Goal: Information Seeking & Learning: Learn about a topic

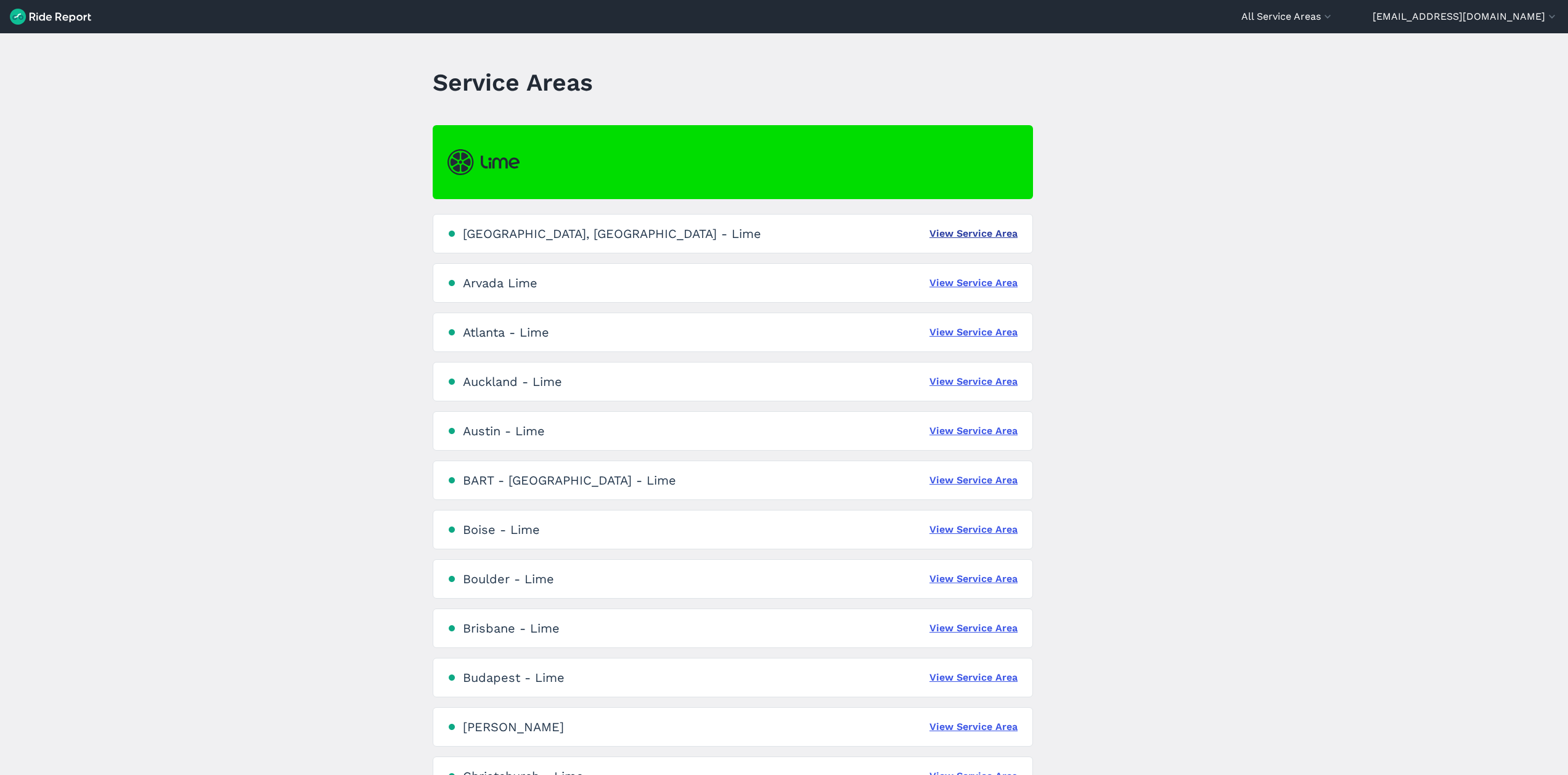
click at [953, 232] on link "View Service Area" at bounding box center [973, 234] width 88 height 15
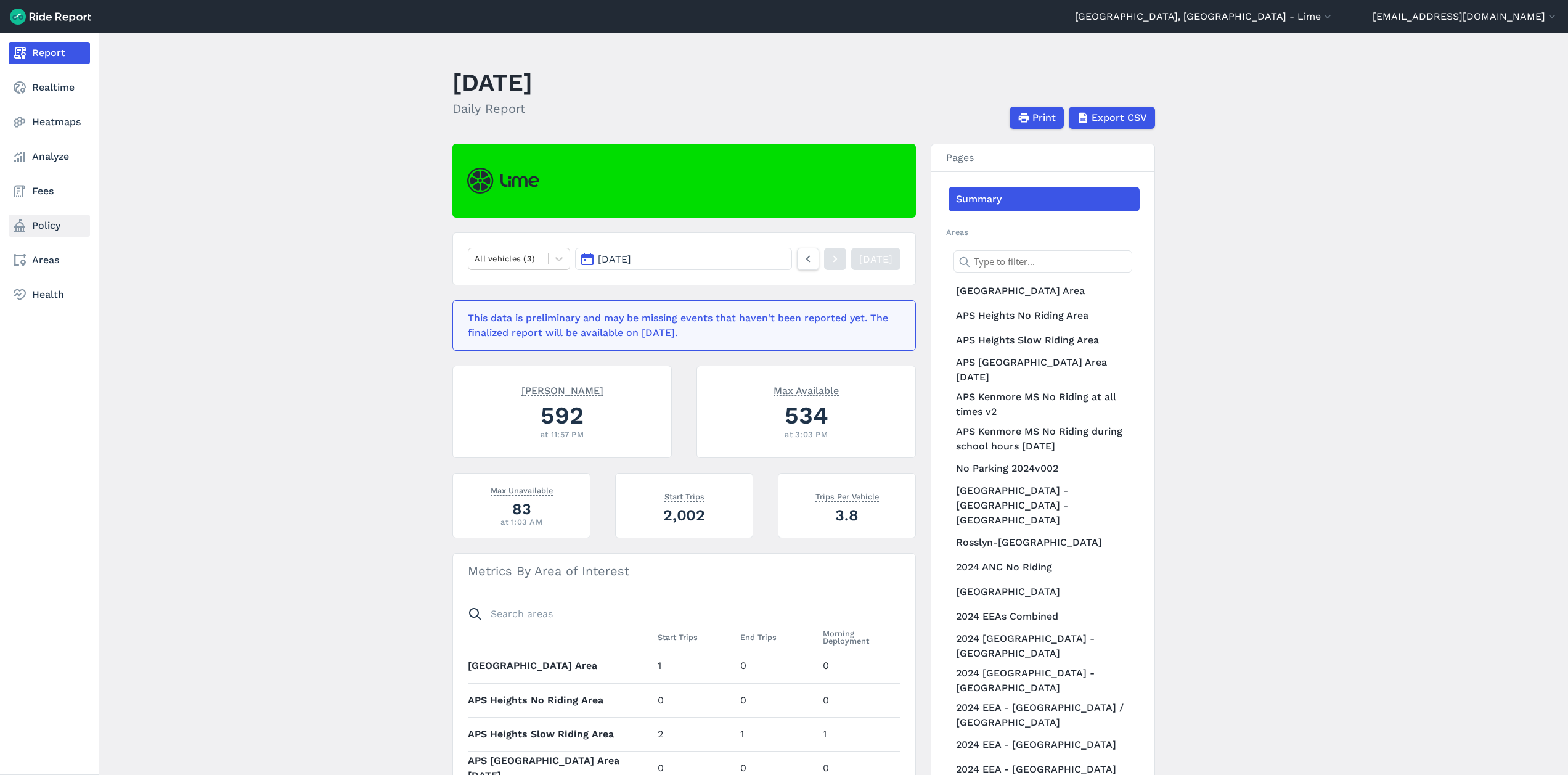
click at [51, 227] on link "Policy" at bounding box center [49, 225] width 81 height 22
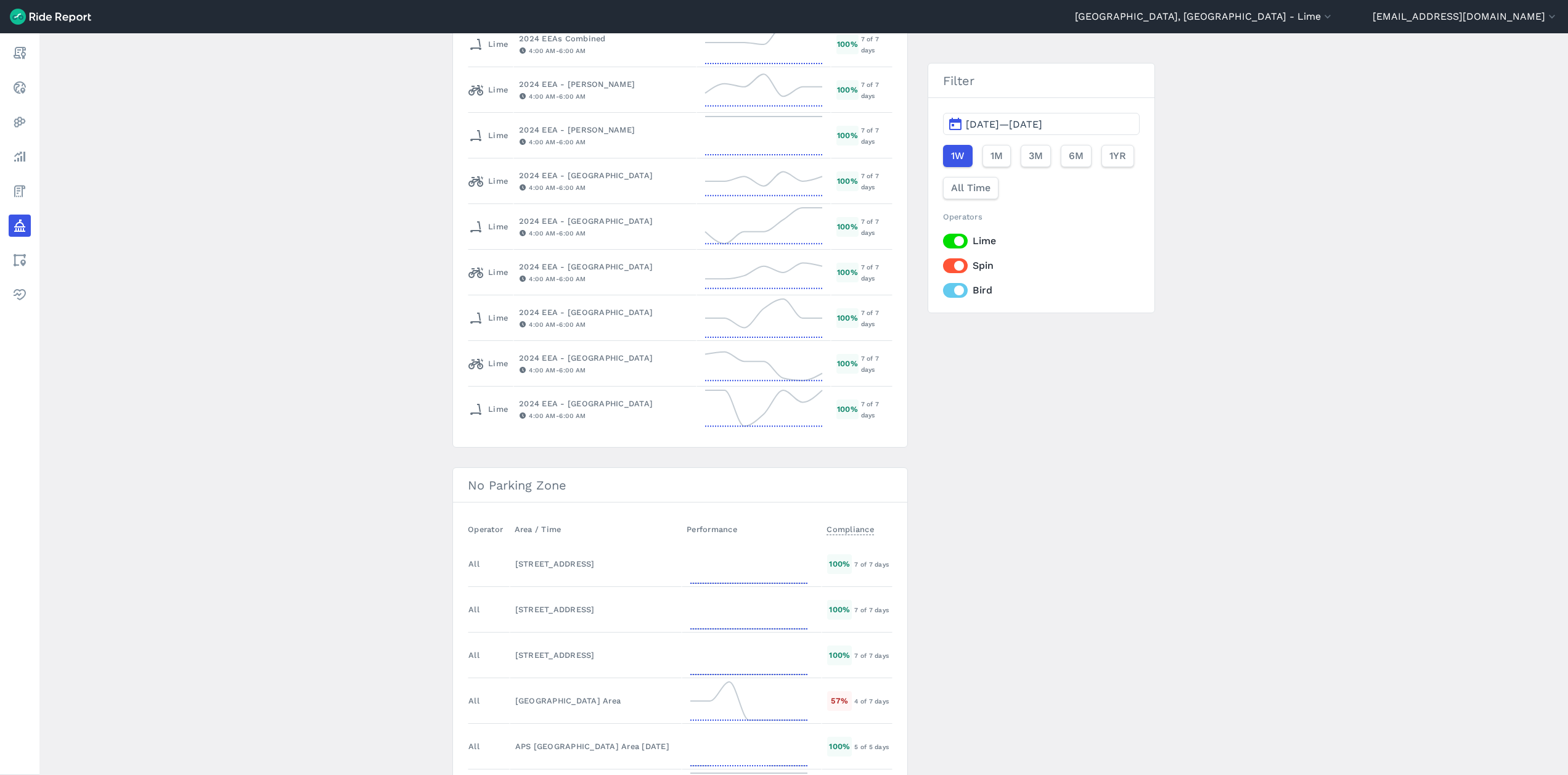
scroll to position [1914, 0]
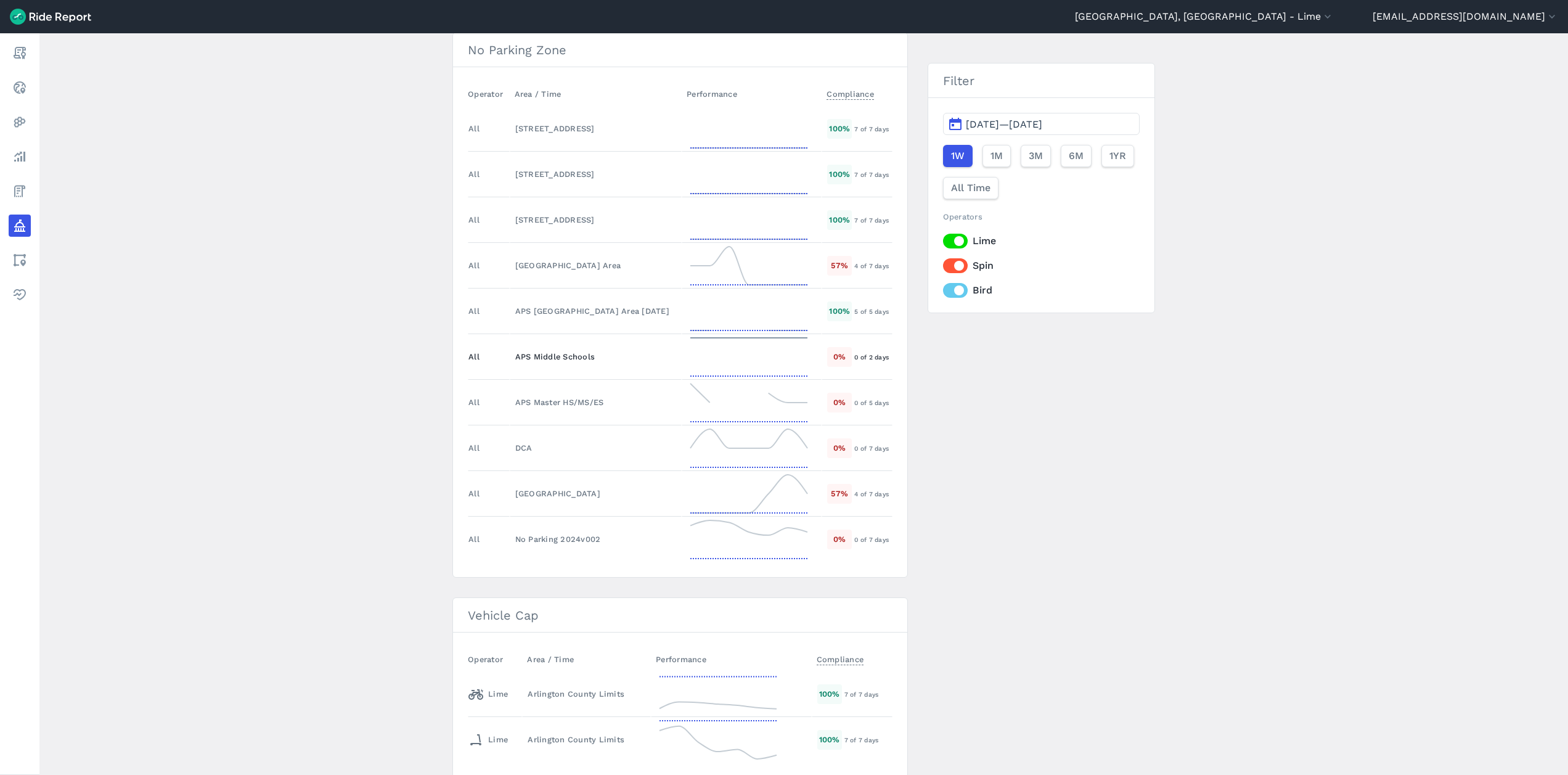
click at [708, 358] on icon at bounding box center [748, 357] width 123 height 44
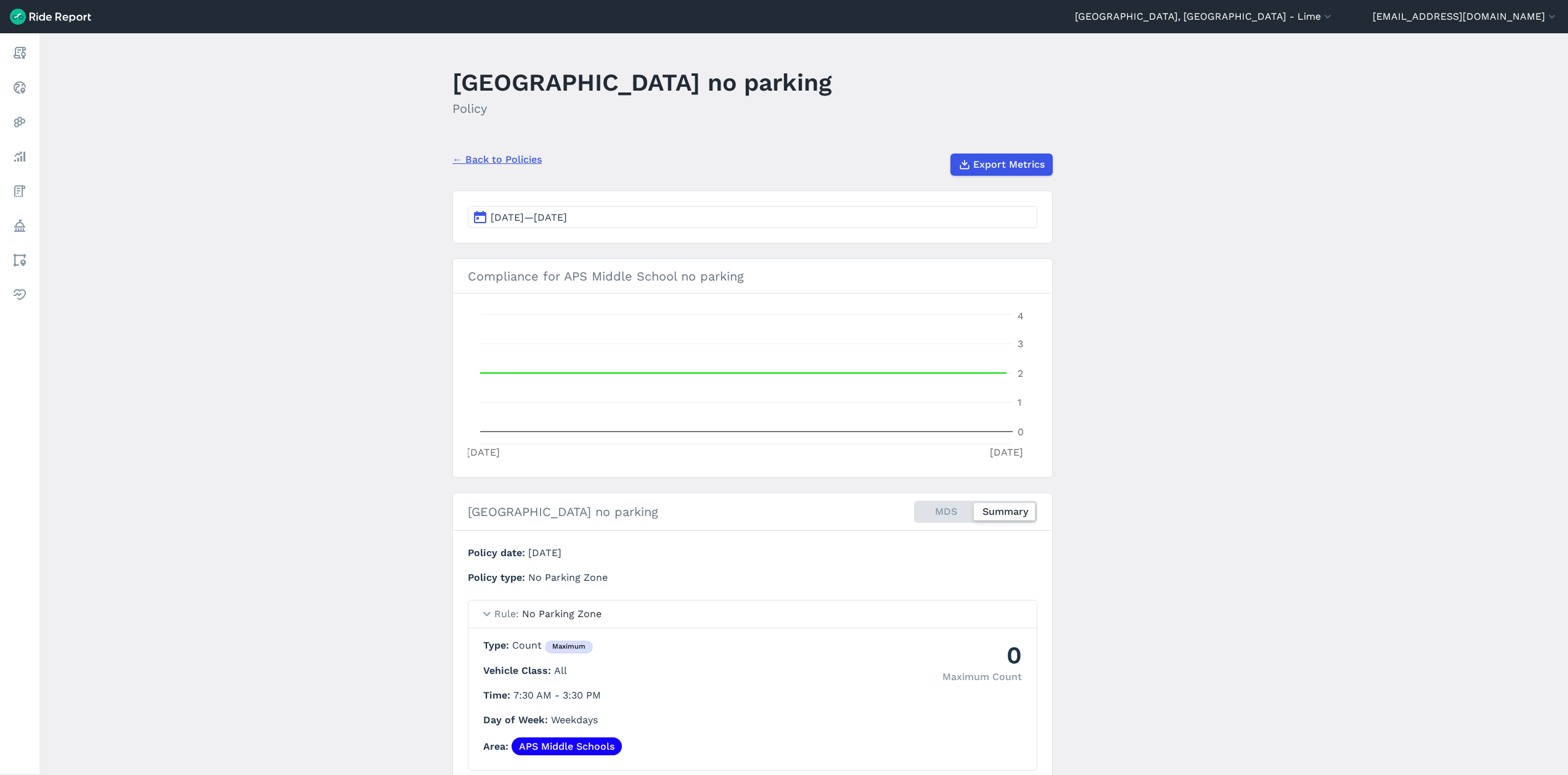
click at [511, 158] on link "← Back to Policies" at bounding box center [497, 159] width 90 height 15
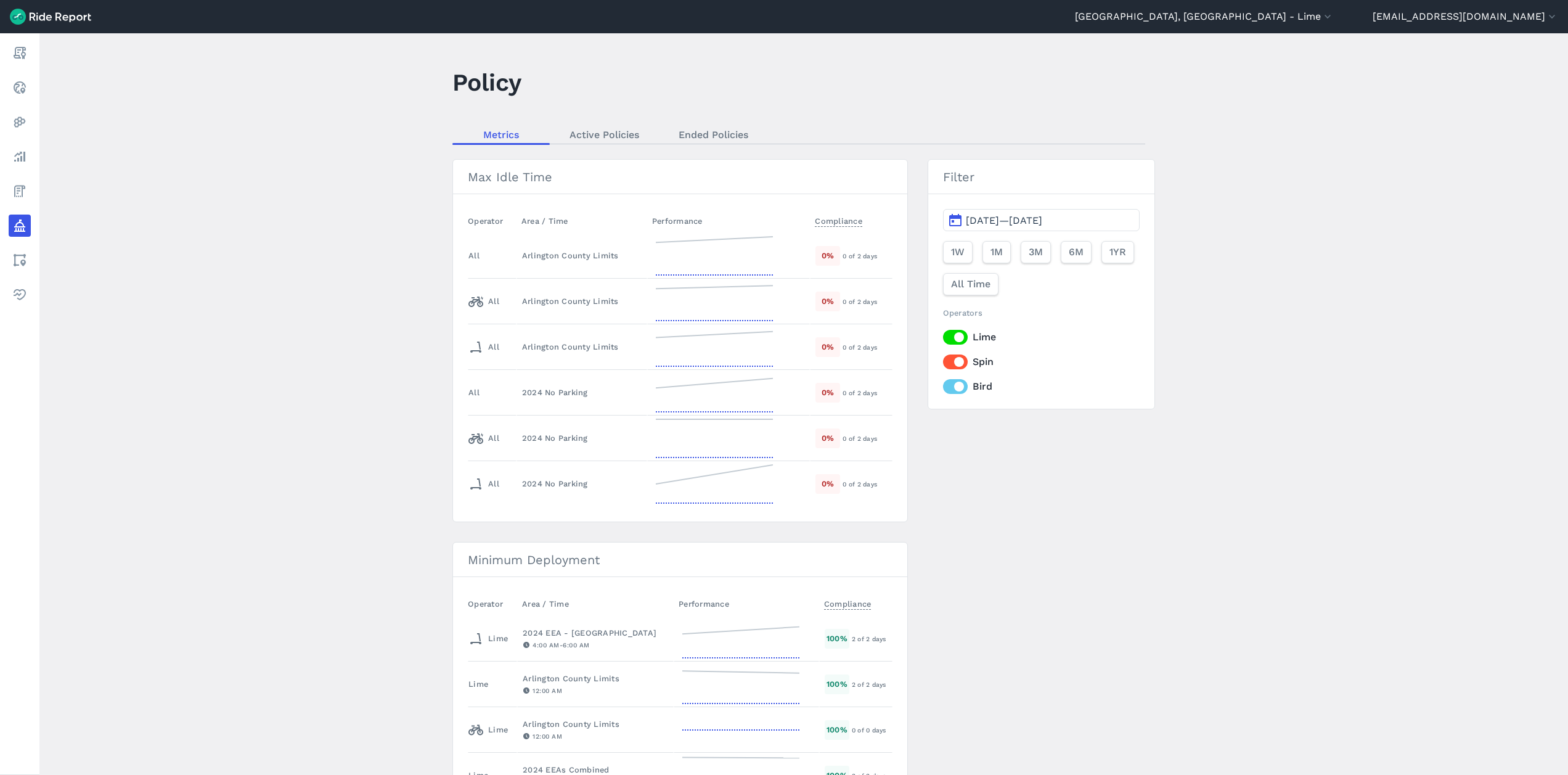
click at [1028, 221] on span "[DATE]—[DATE]" at bounding box center [1004, 220] width 77 height 12
click at [960, 326] on button "4" at bounding box center [962, 325] width 20 height 20
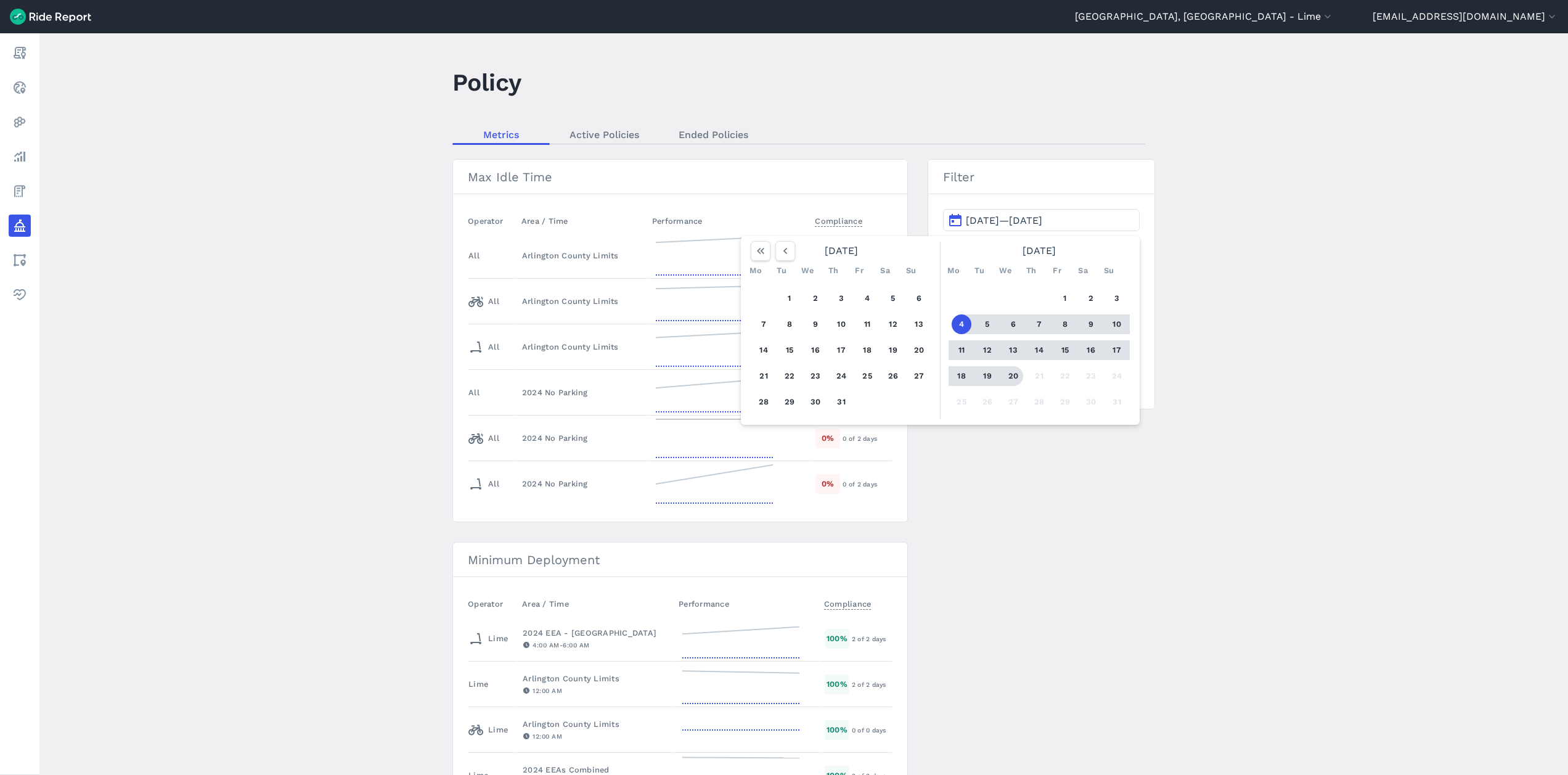
click at [1006, 378] on button "20" at bounding box center [1014, 376] width 20 height 20
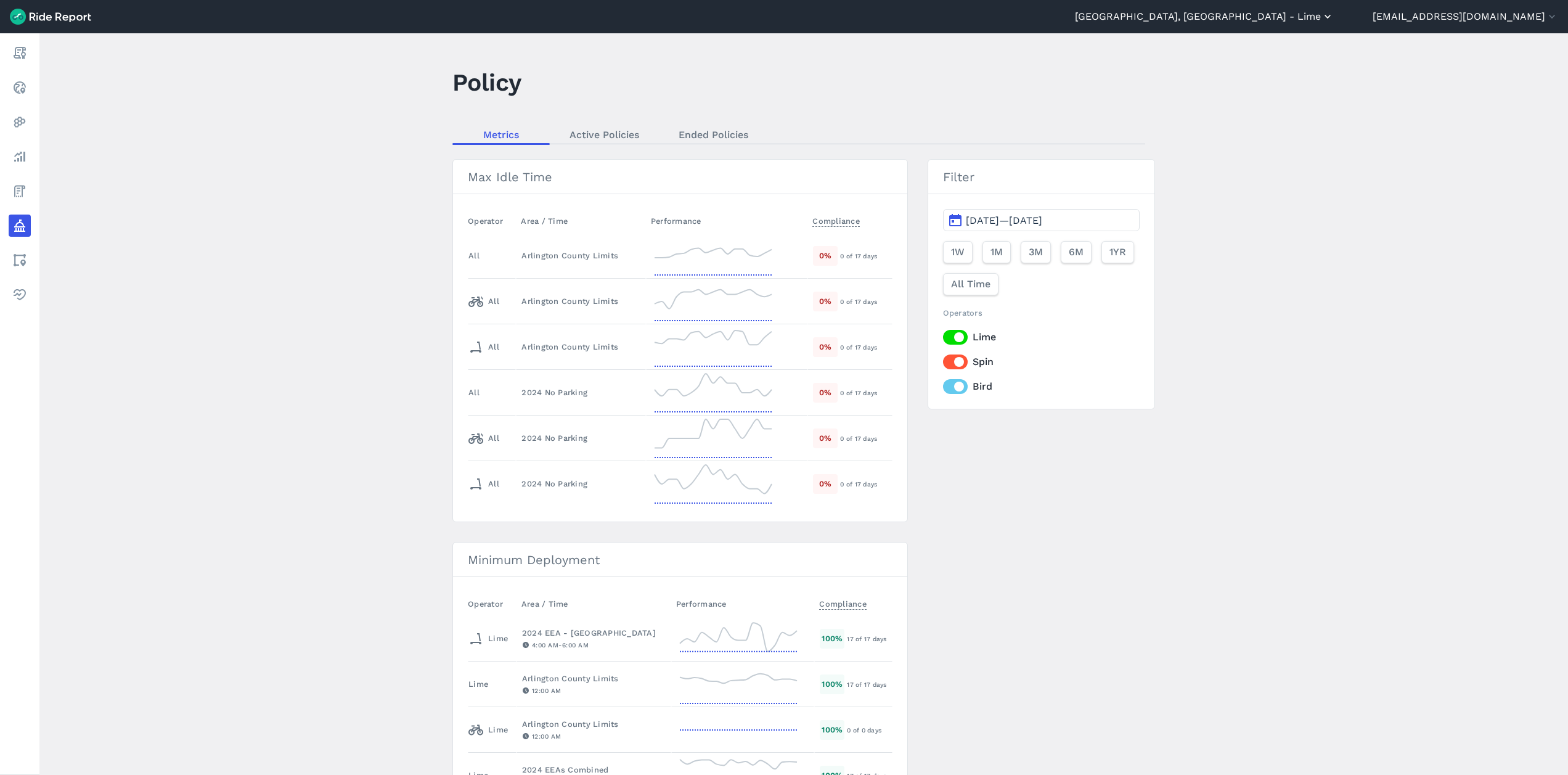
click at [1334, 12] on button "[GEOGRAPHIC_DATA], [GEOGRAPHIC_DATA] - Lime" at bounding box center [1204, 16] width 259 height 15
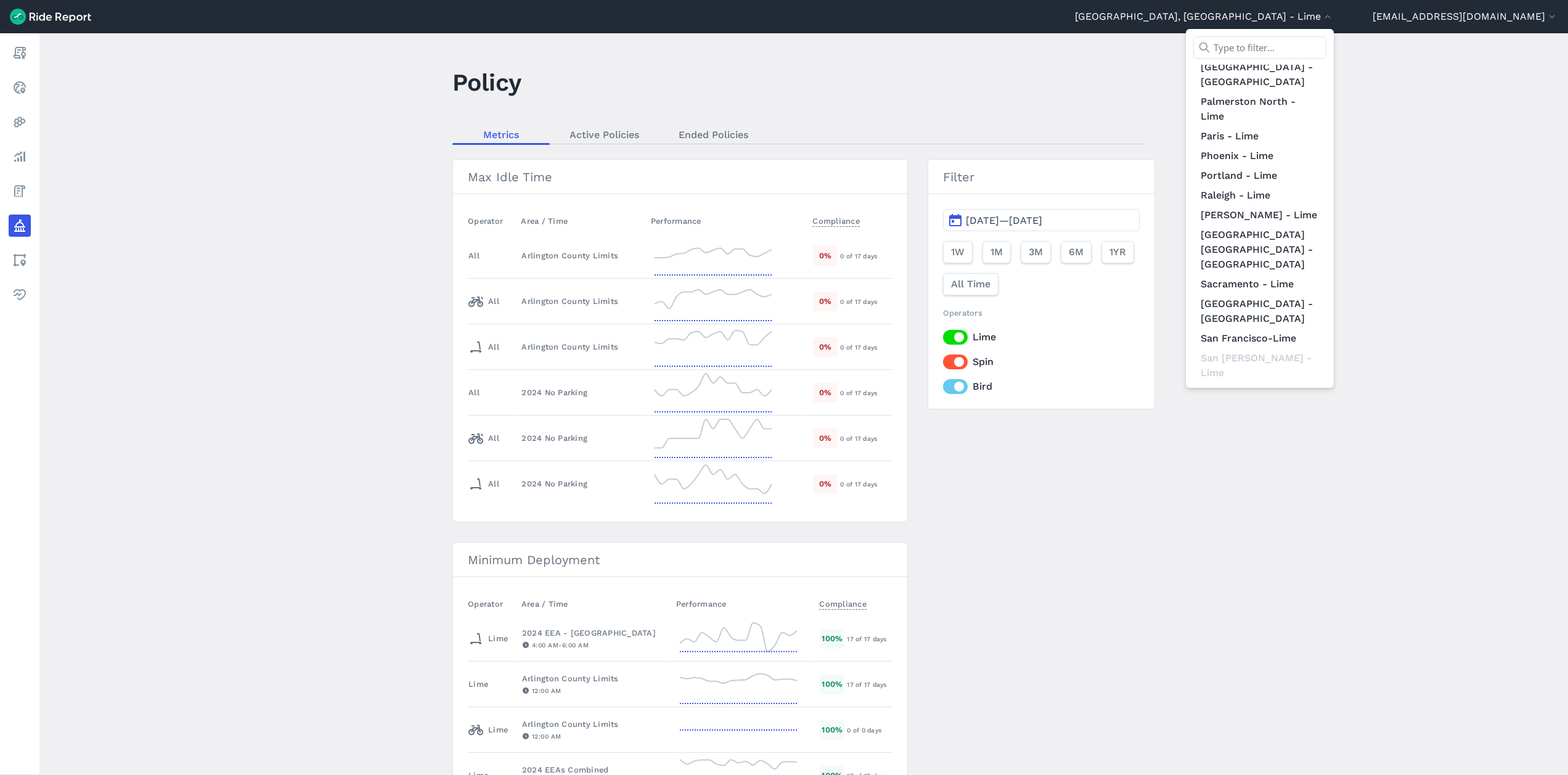
scroll to position [1115, 0]
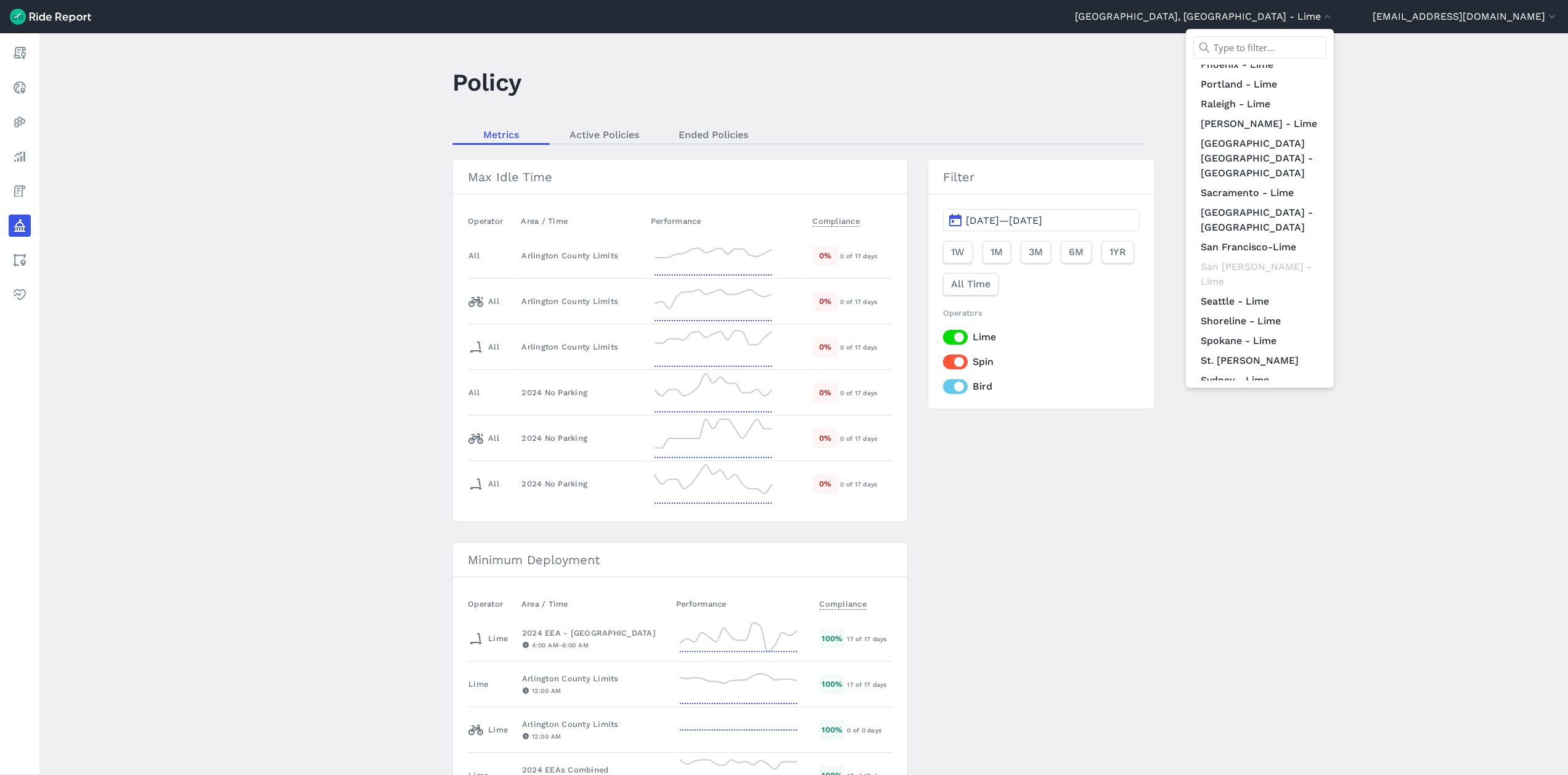
click at [1296, 445] on link "[US_STATE] D.C. - Lime" at bounding box center [1260, 455] width 133 height 20
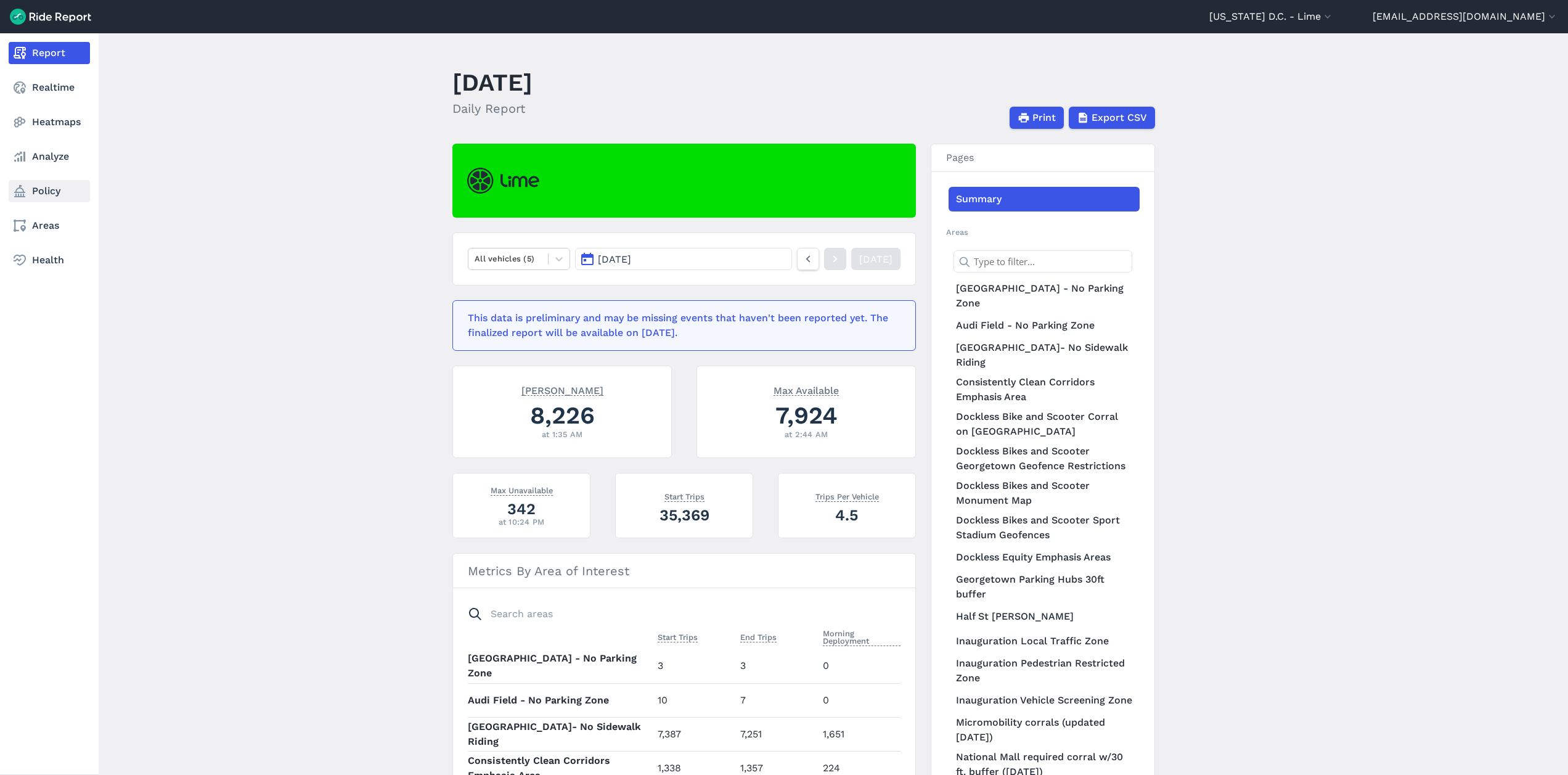
click at [25, 193] on icon at bounding box center [19, 191] width 15 height 15
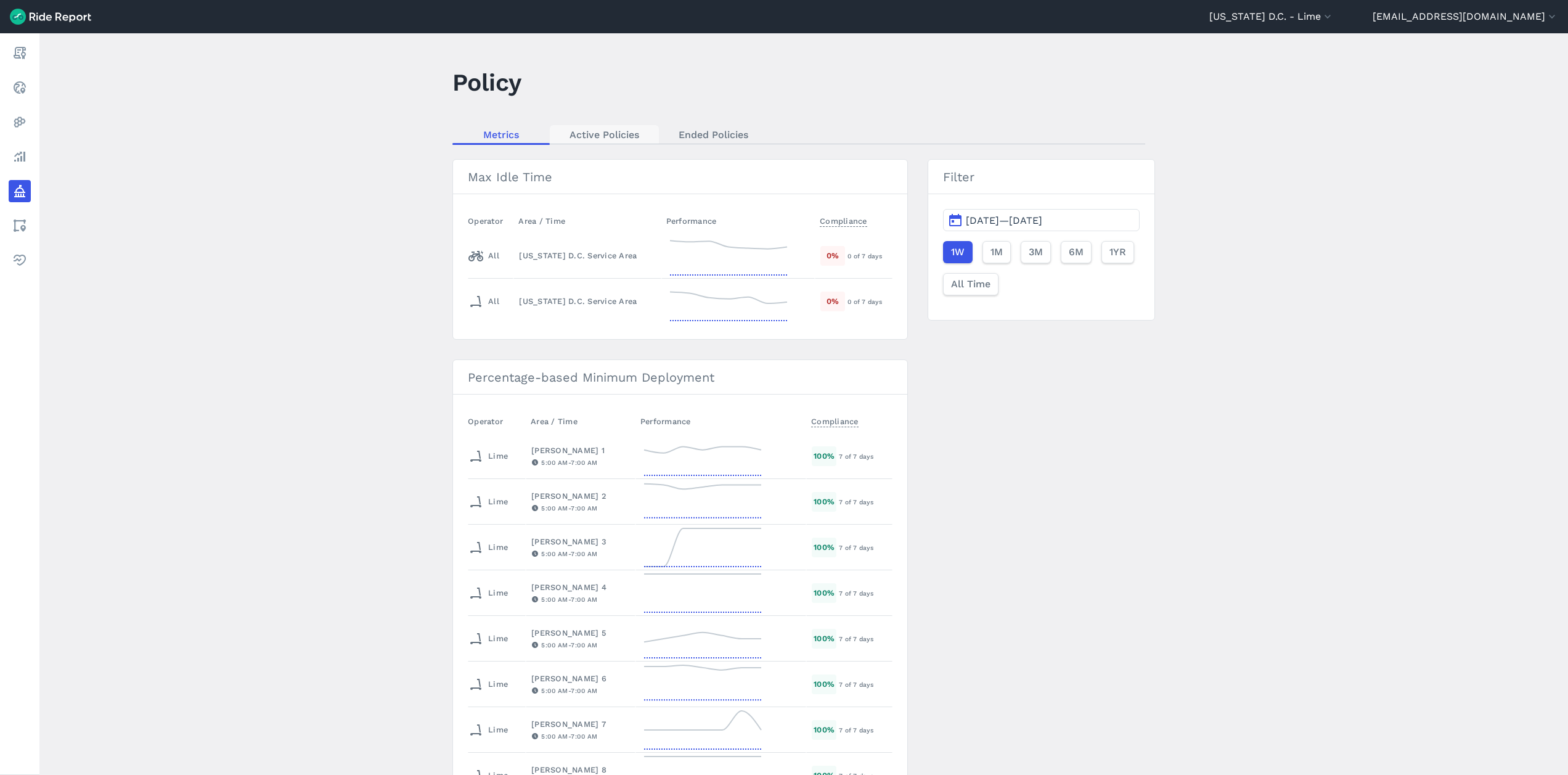
click at [600, 129] on link "Active Policies" at bounding box center [604, 135] width 109 height 19
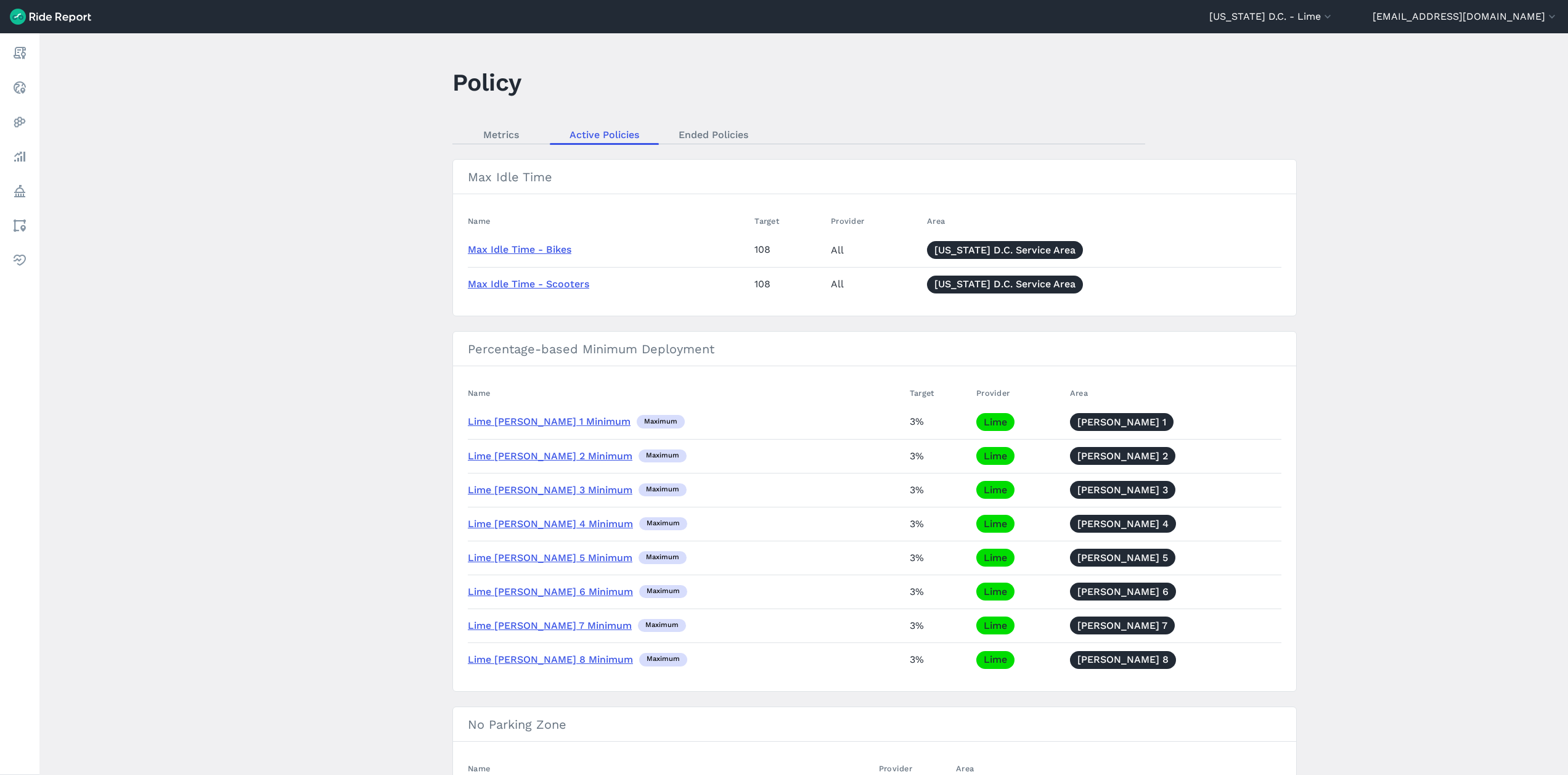
click at [47, 22] on img at bounding box center [50, 16] width 81 height 16
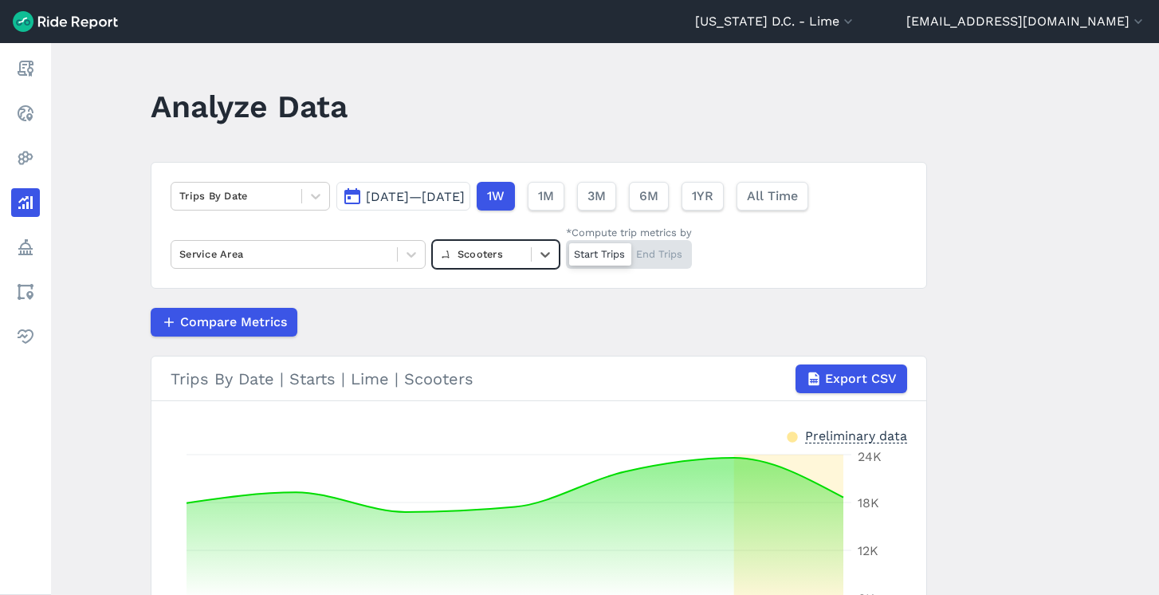
scroll to position [112, 0]
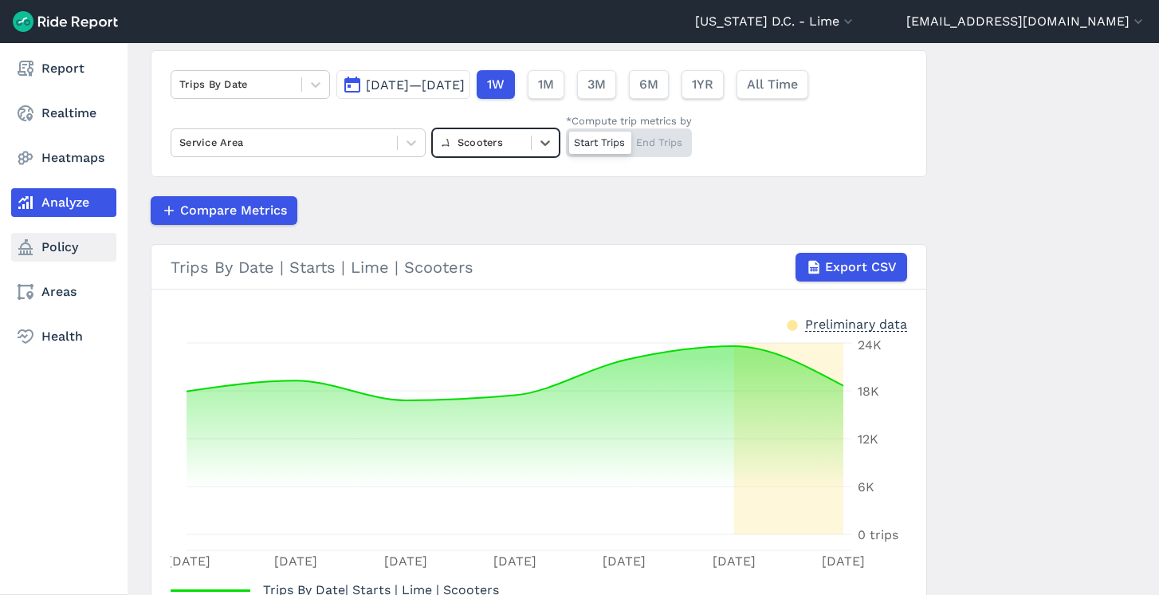
click at [41, 254] on link "Policy" at bounding box center [63, 247] width 105 height 29
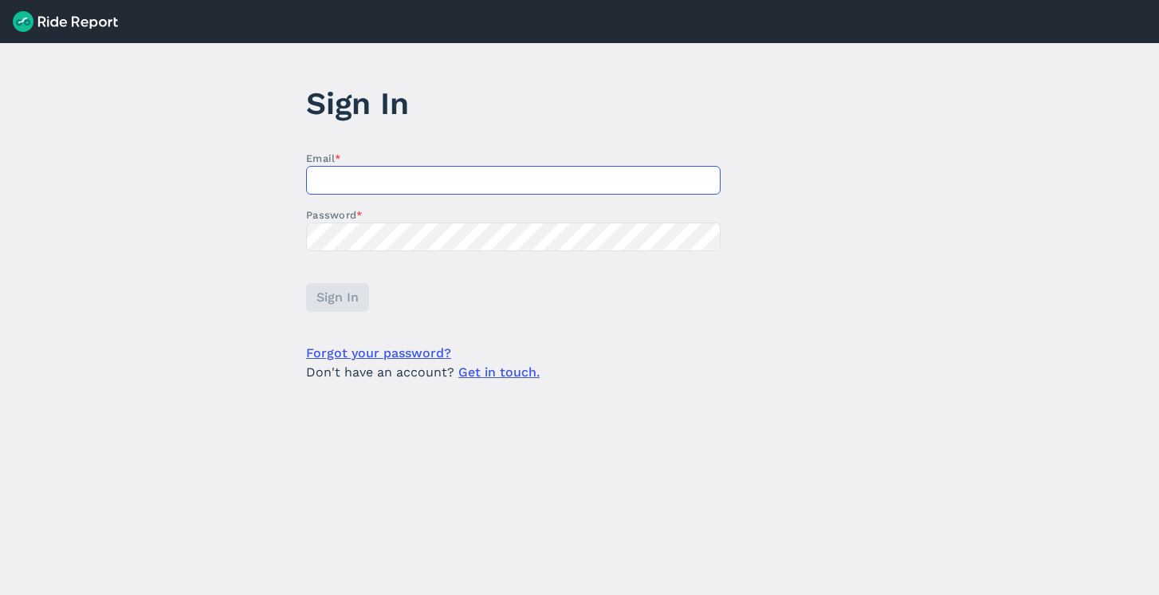
click at [417, 170] on input "Email *" at bounding box center [513, 180] width 414 height 29
type input "[EMAIL_ADDRESS][DOMAIN_NAME]"
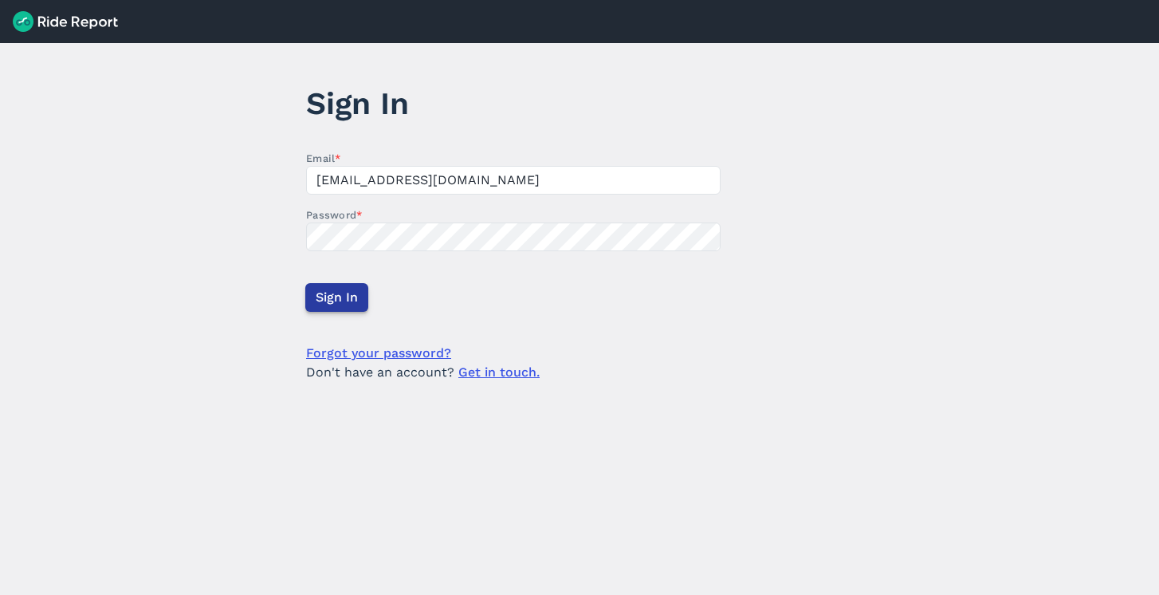
click at [356, 310] on button "Sign In" at bounding box center [336, 297] width 63 height 29
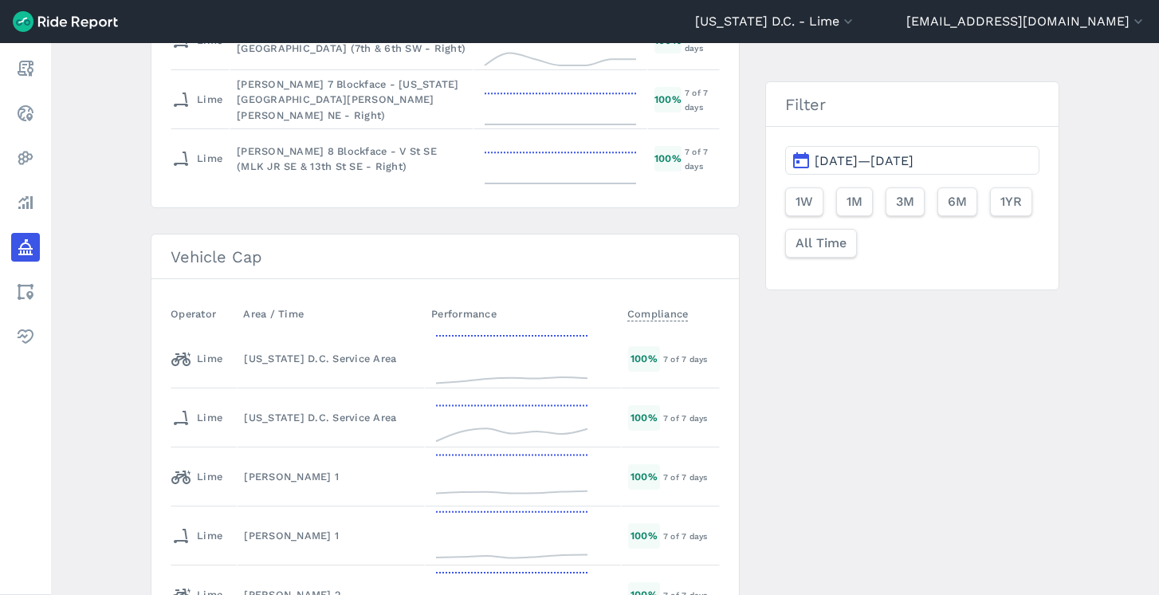
scroll to position [2591, 0]
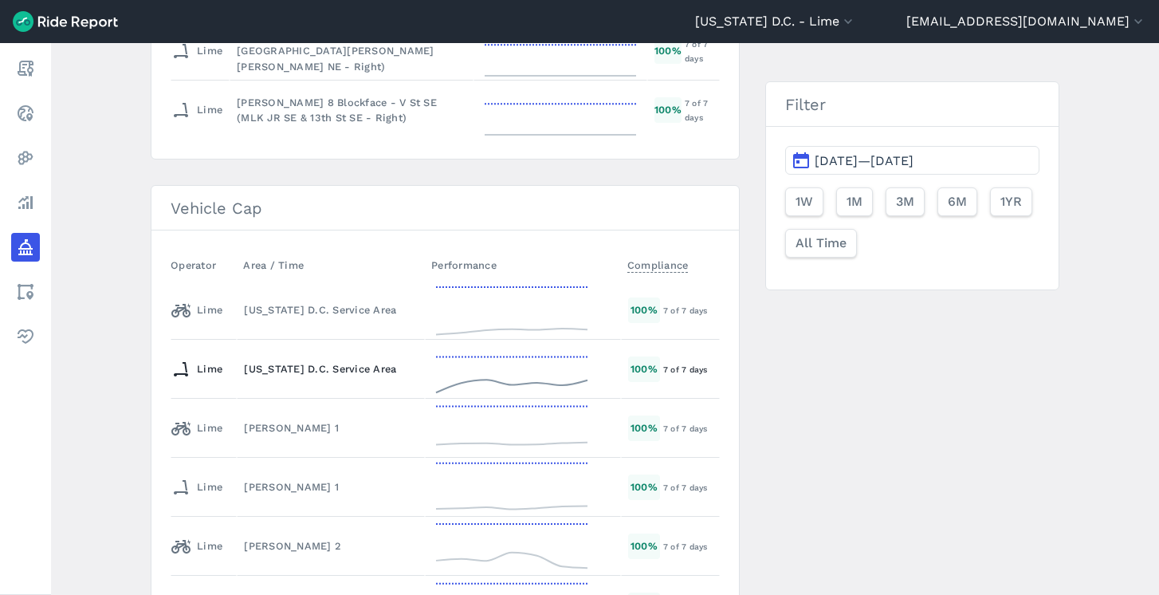
click at [356, 375] on div "[US_STATE] D.C. Service Area" at bounding box center [331, 368] width 174 height 15
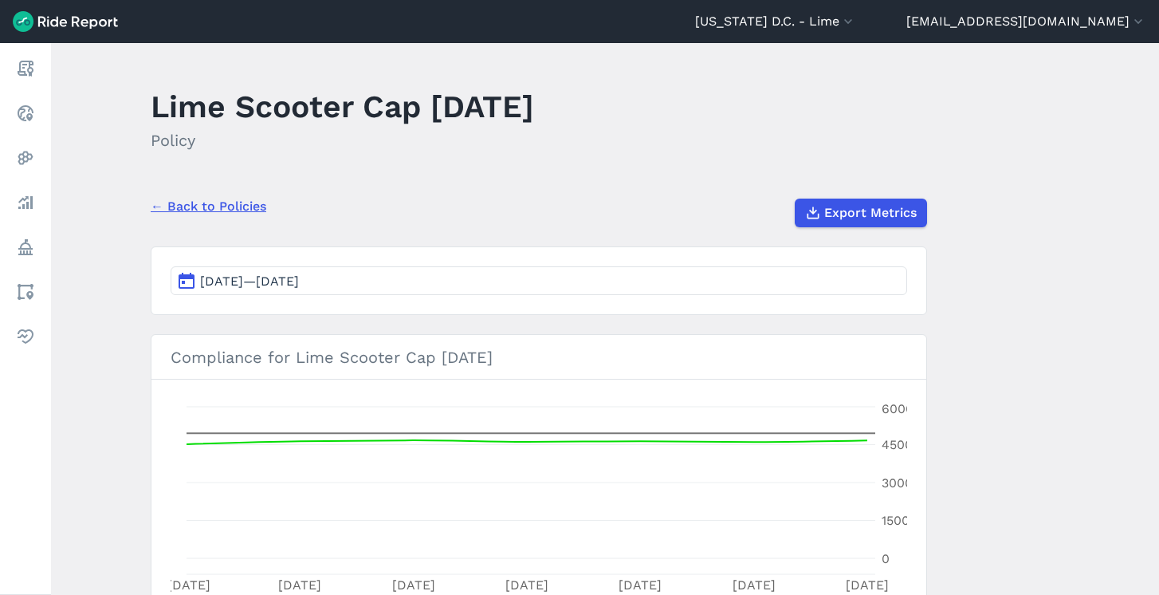
click at [299, 288] on span "Aug 11, 2025—Aug 17, 2025" at bounding box center [249, 280] width 99 height 15
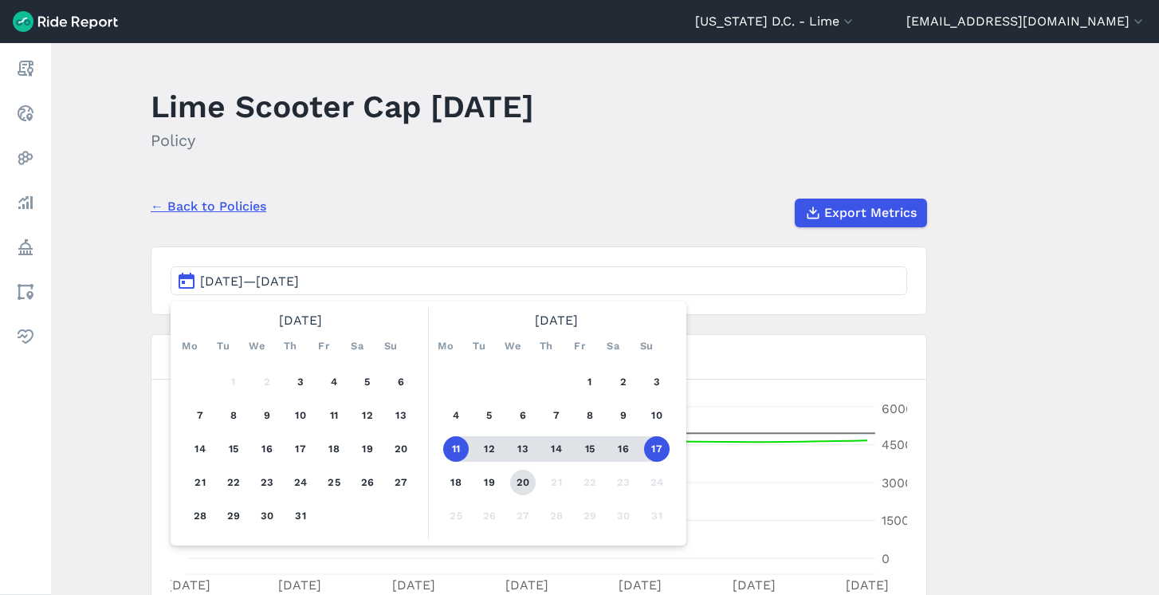
click at [522, 479] on button "20" at bounding box center [523, 483] width 26 height 26
click at [662, 445] on button "17" at bounding box center [657, 449] width 26 height 26
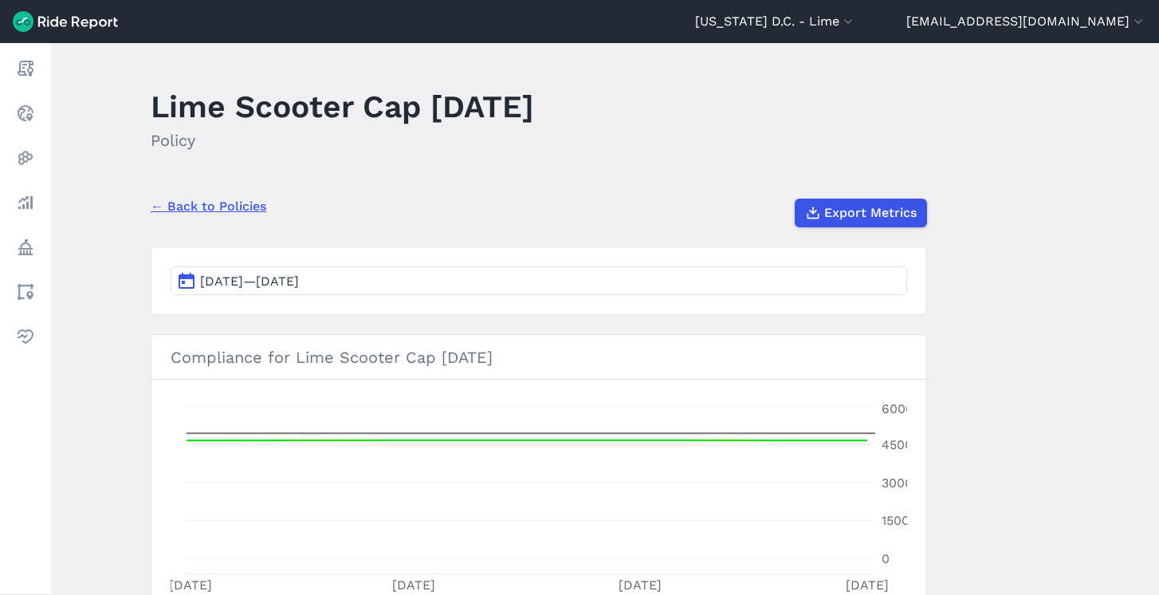
scroll to position [88, 0]
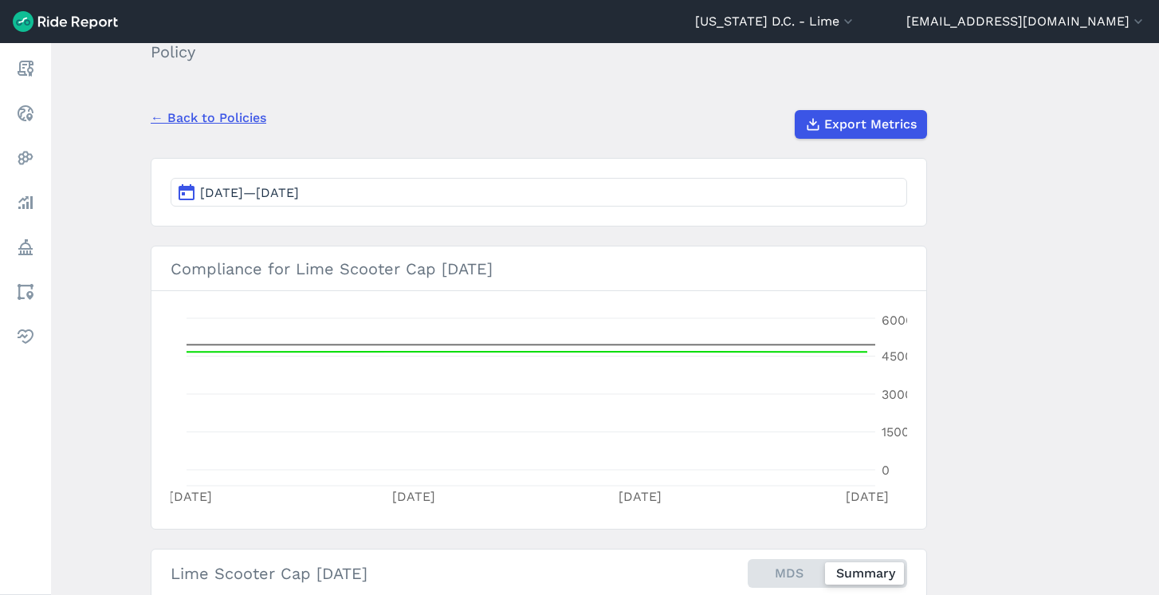
click at [212, 120] on link "← Back to Policies" at bounding box center [209, 117] width 116 height 19
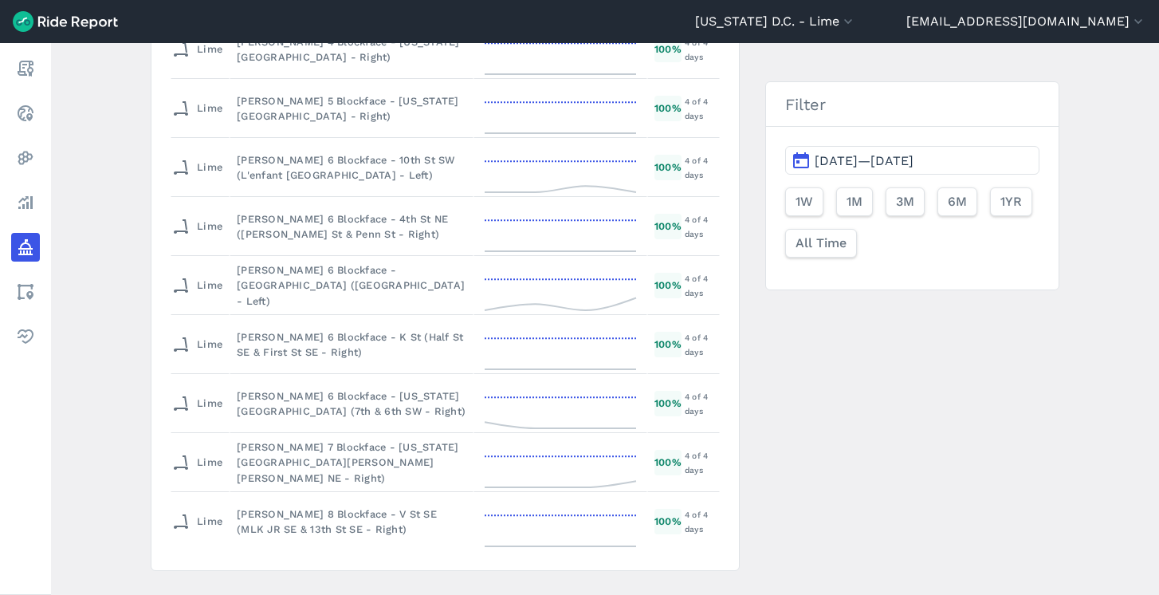
scroll to position [2569, 0]
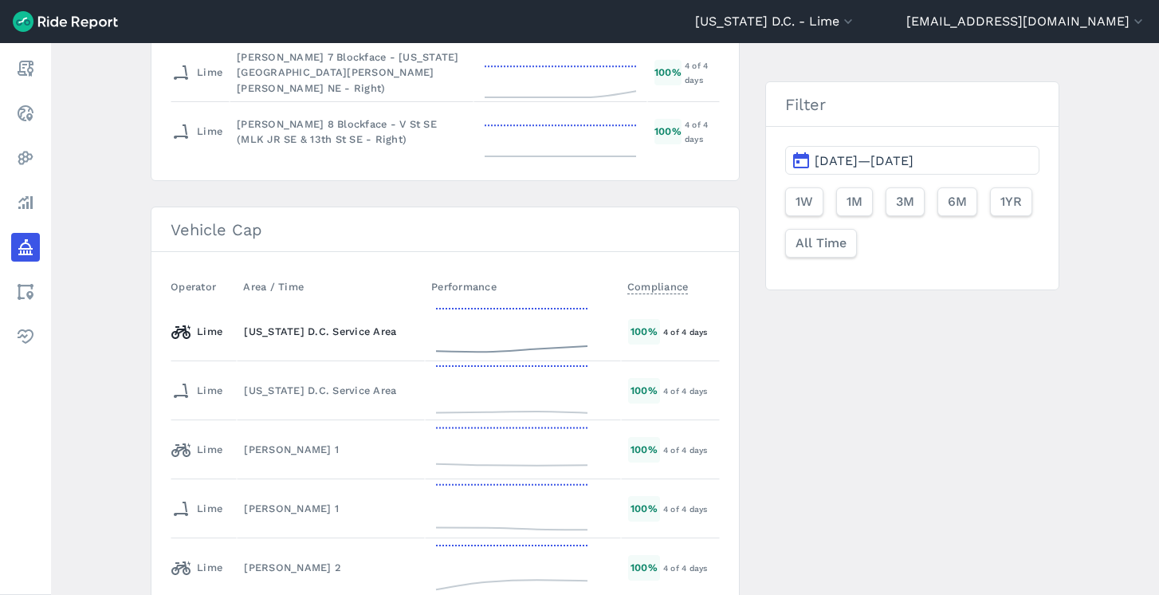
click at [330, 333] on div "[US_STATE] D.C. Service Area" at bounding box center [331, 331] width 174 height 15
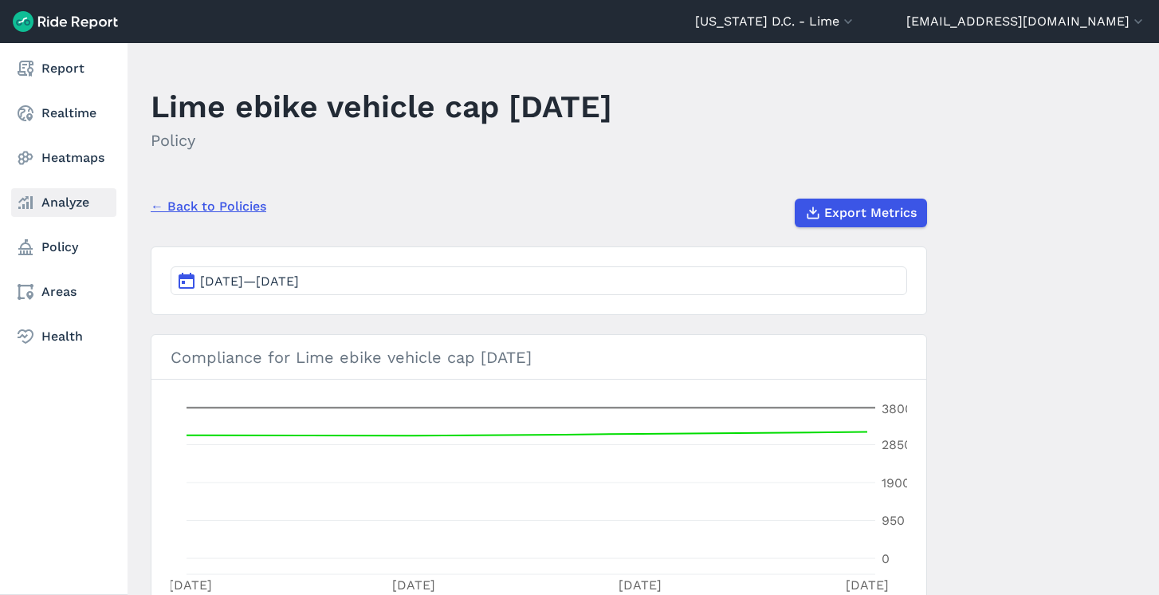
click at [48, 193] on link "Analyze" at bounding box center [63, 202] width 105 height 29
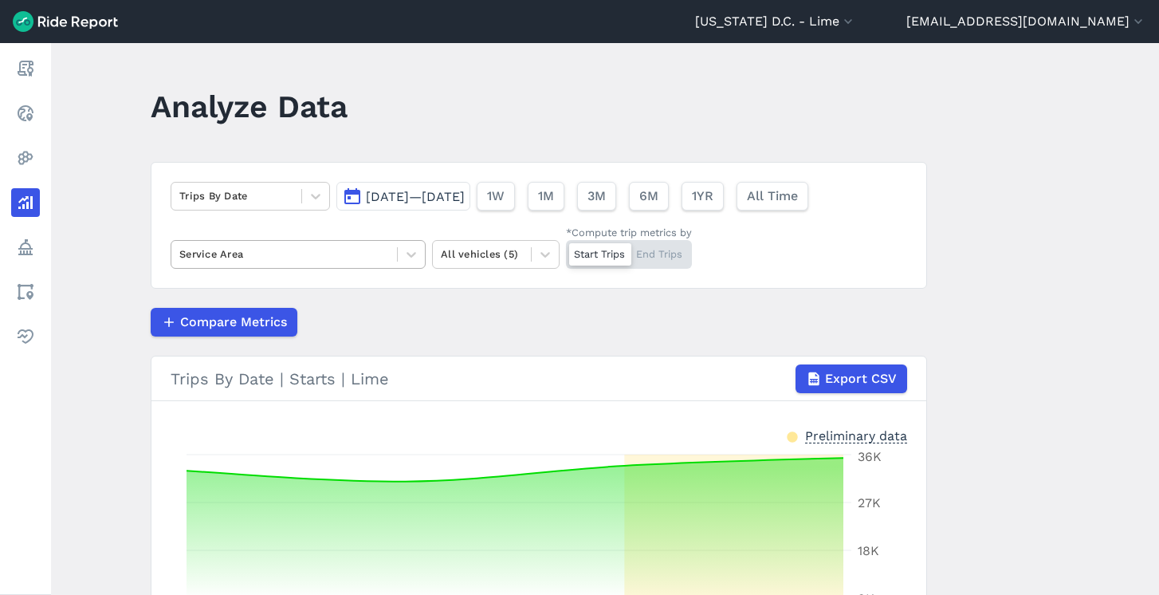
click at [363, 261] on div at bounding box center [284, 254] width 210 height 18
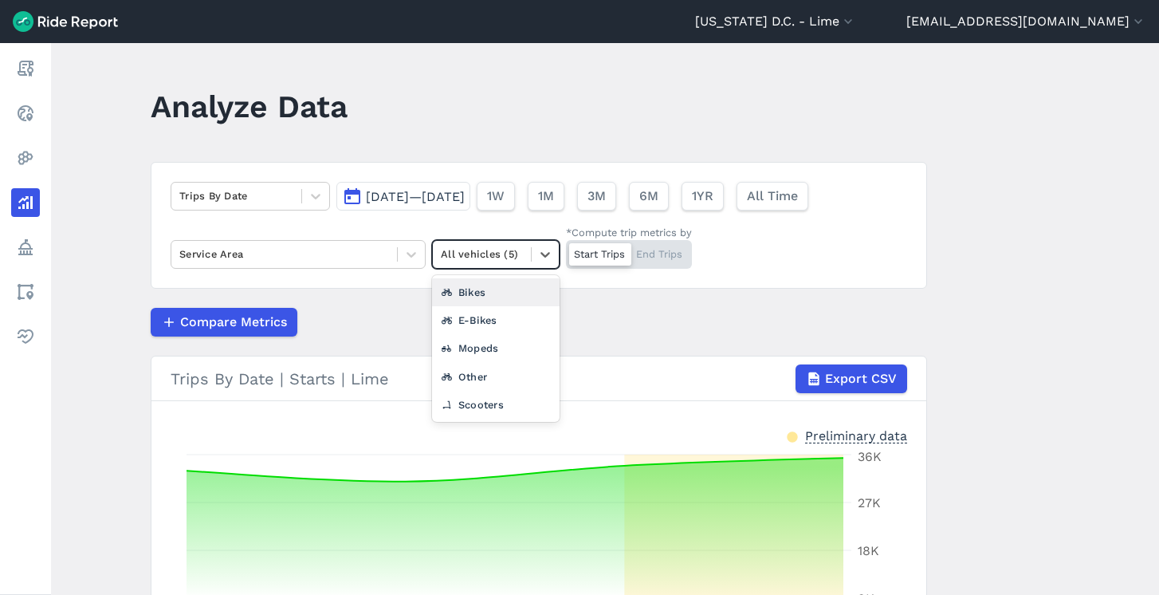
click at [497, 245] on div at bounding box center [482, 254] width 82 height 18
click at [498, 327] on div "E-Bikes" at bounding box center [496, 320] width 128 height 28
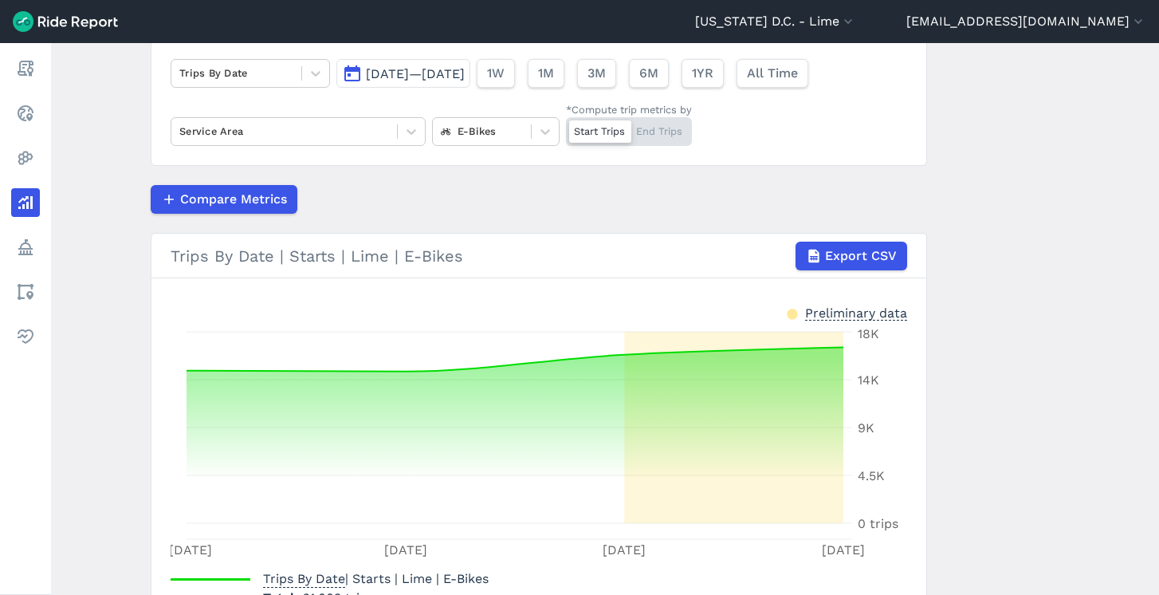
scroll to position [85, 0]
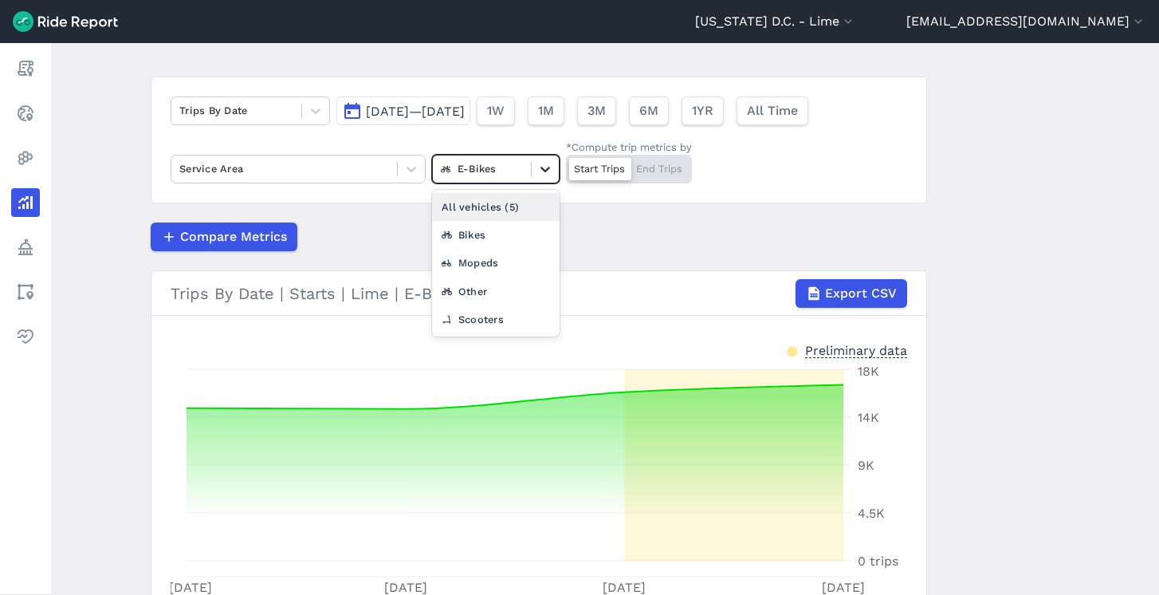
click at [533, 159] on div at bounding box center [545, 168] width 27 height 27
click at [493, 325] on div "Scooters" at bounding box center [496, 319] width 128 height 28
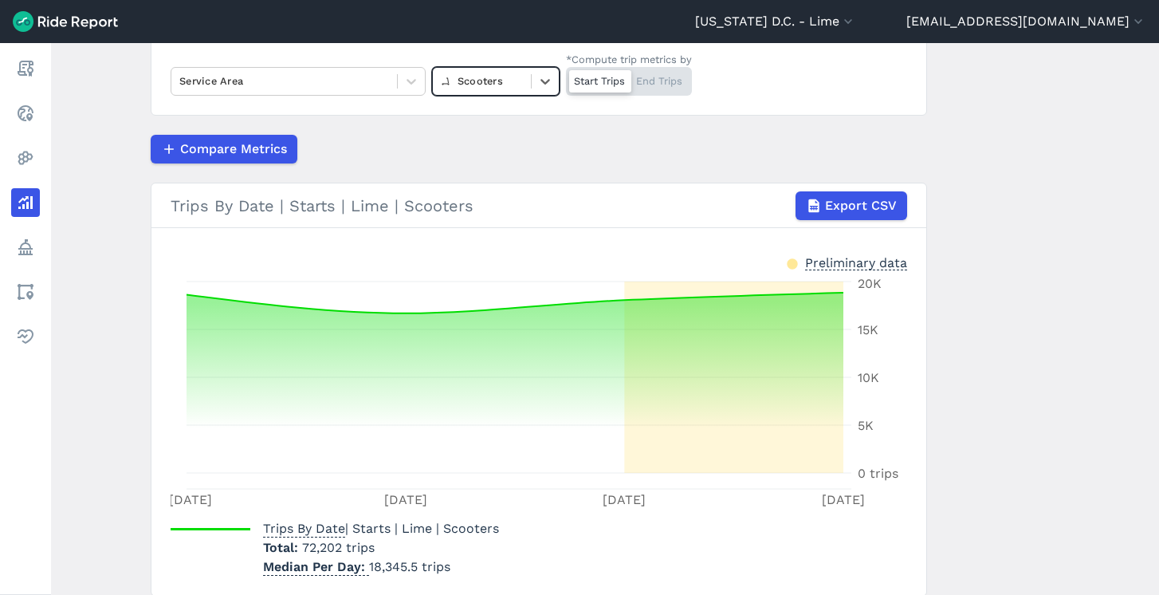
scroll to position [175, 0]
